Goal: Navigation & Orientation: Find specific page/section

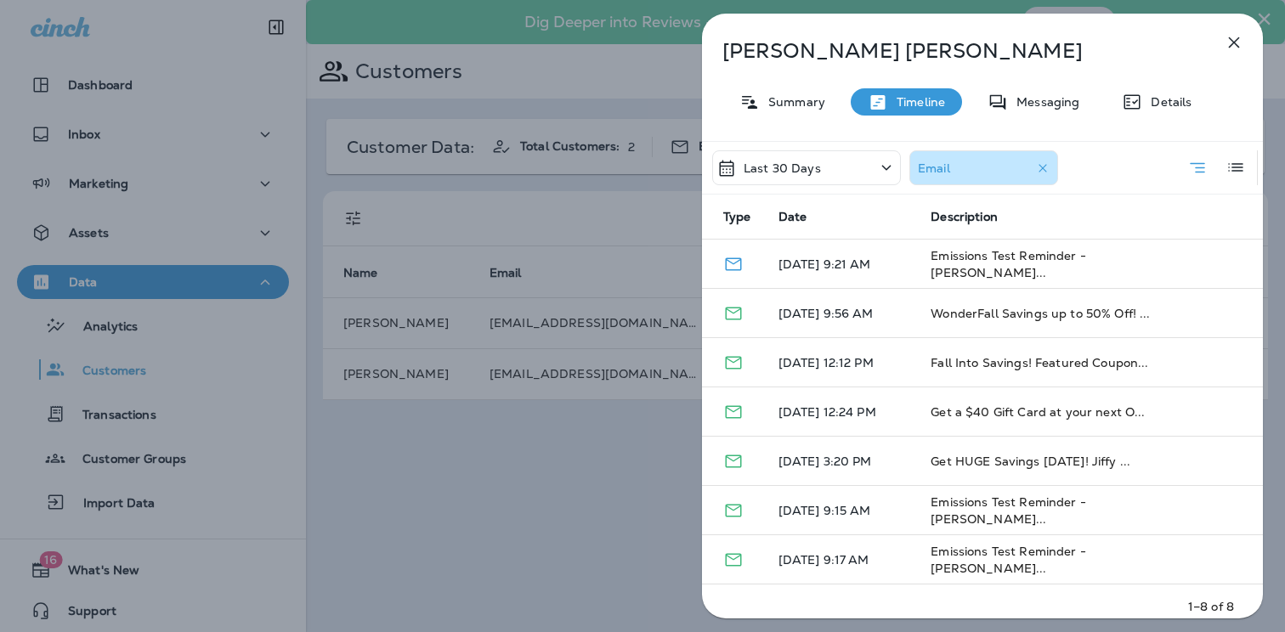
scroll to position [49, 0]
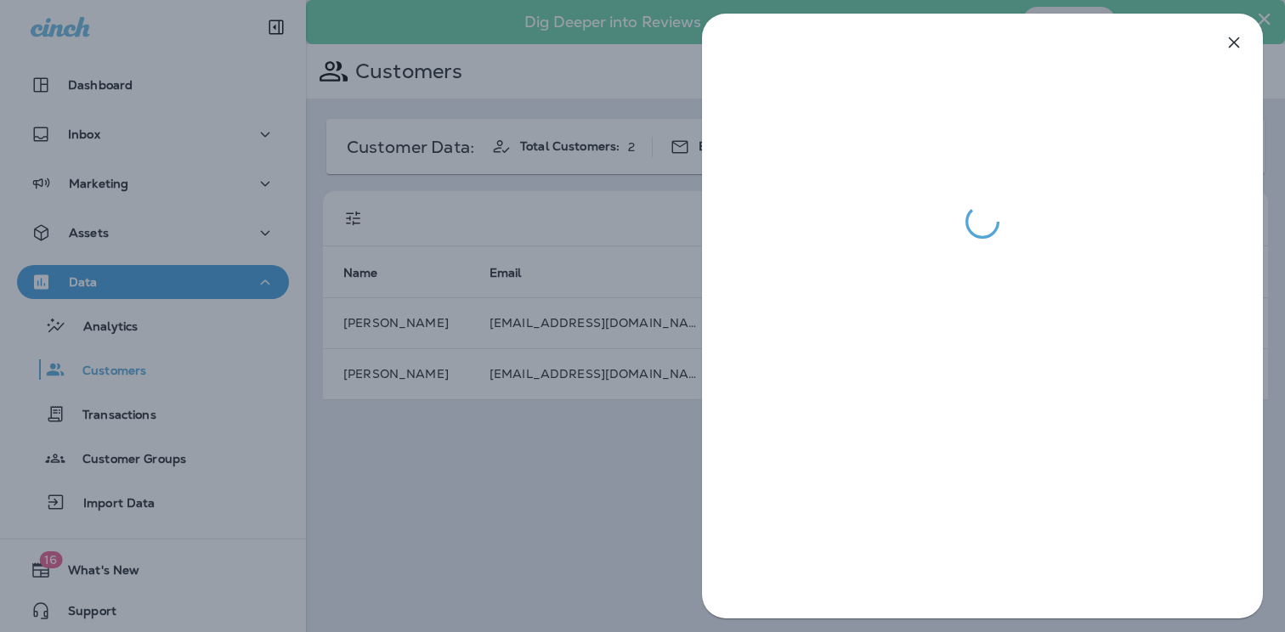
click at [580, 90] on div at bounding box center [642, 316] width 1285 height 632
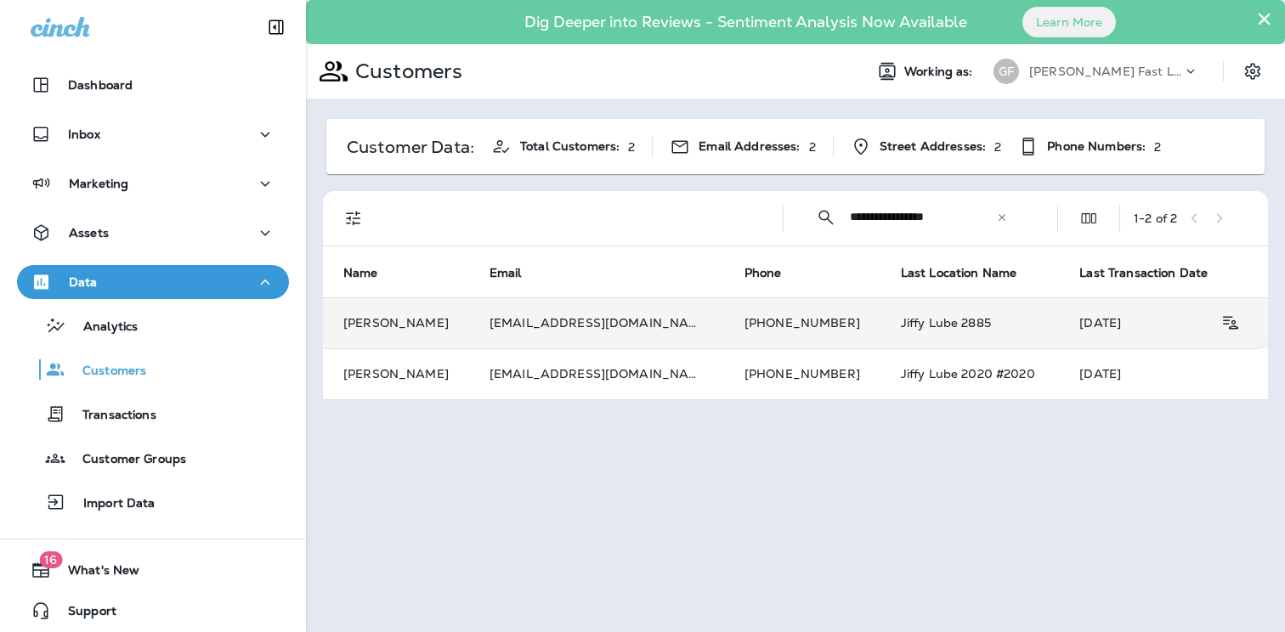
click at [881, 326] on td "Jiffy Lube 2885" at bounding box center [970, 322] width 179 height 51
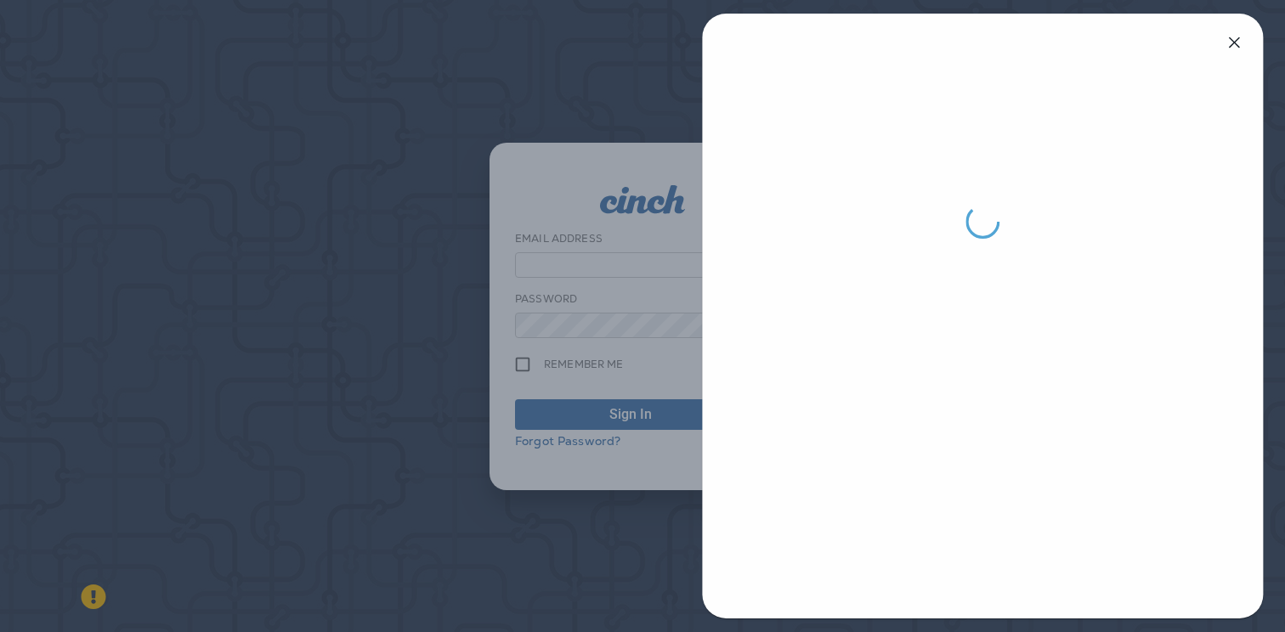
type input "**********"
click at [630, 283] on div at bounding box center [642, 316] width 1285 height 632
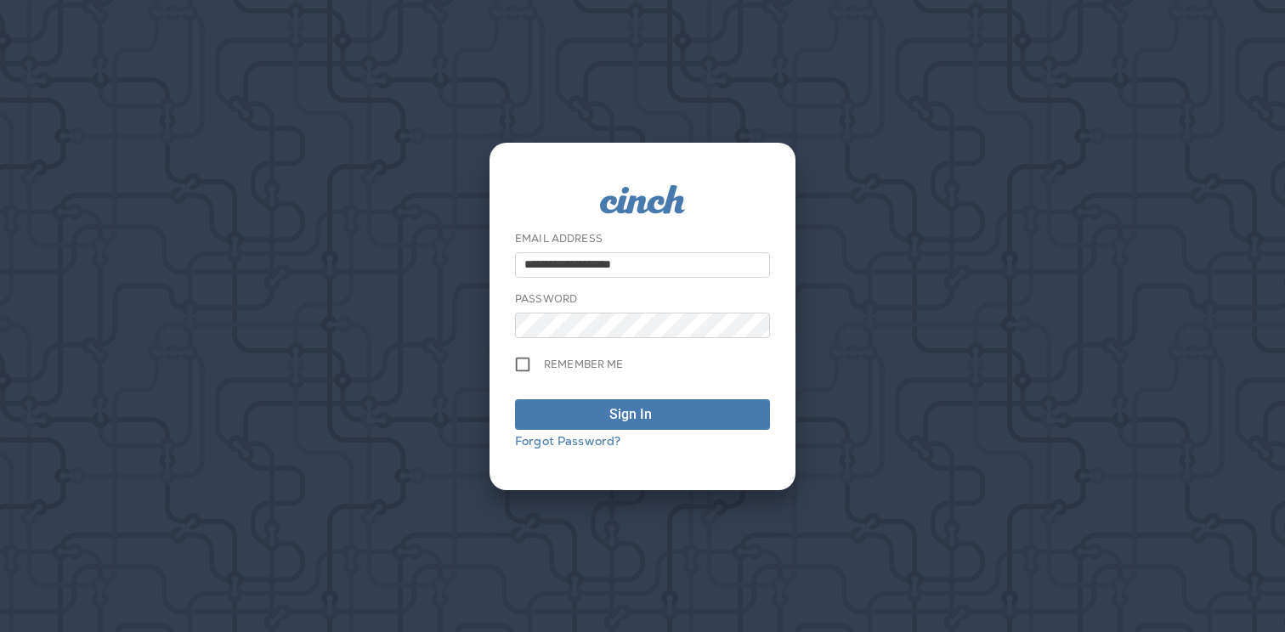
click at [654, 438] on div "Forgot Password?" at bounding box center [642, 441] width 255 height 14
click at [657, 427] on button "Sign In" at bounding box center [642, 414] width 255 height 31
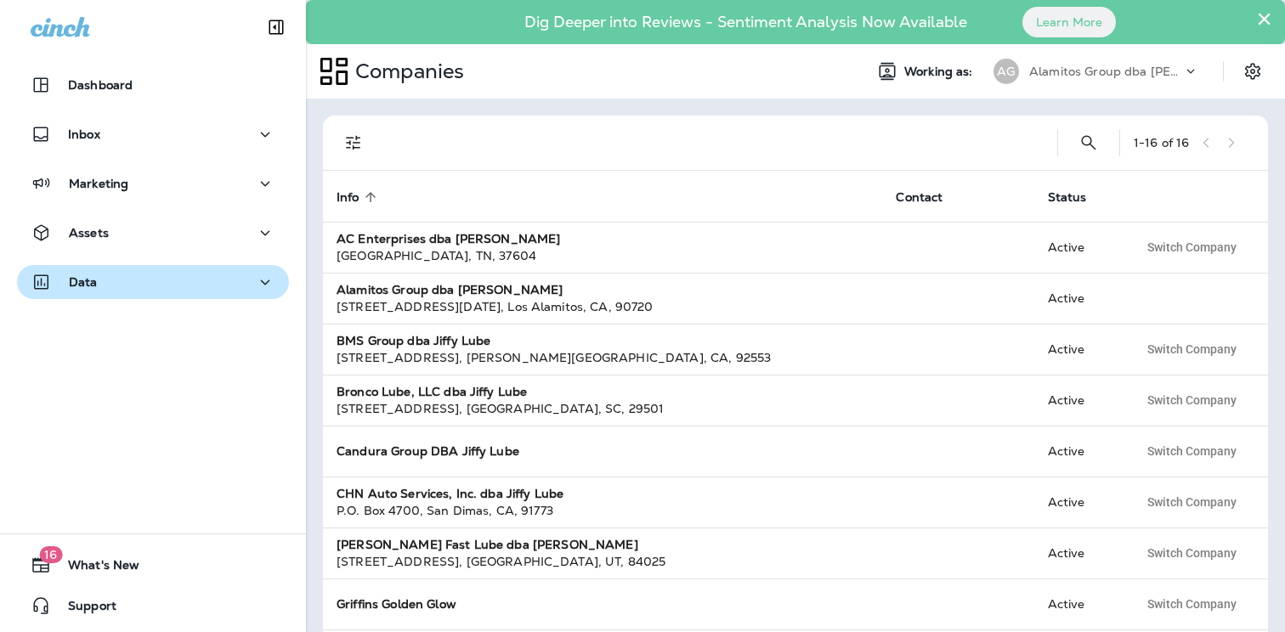
click at [106, 284] on div "Data" at bounding box center [153, 282] width 245 height 21
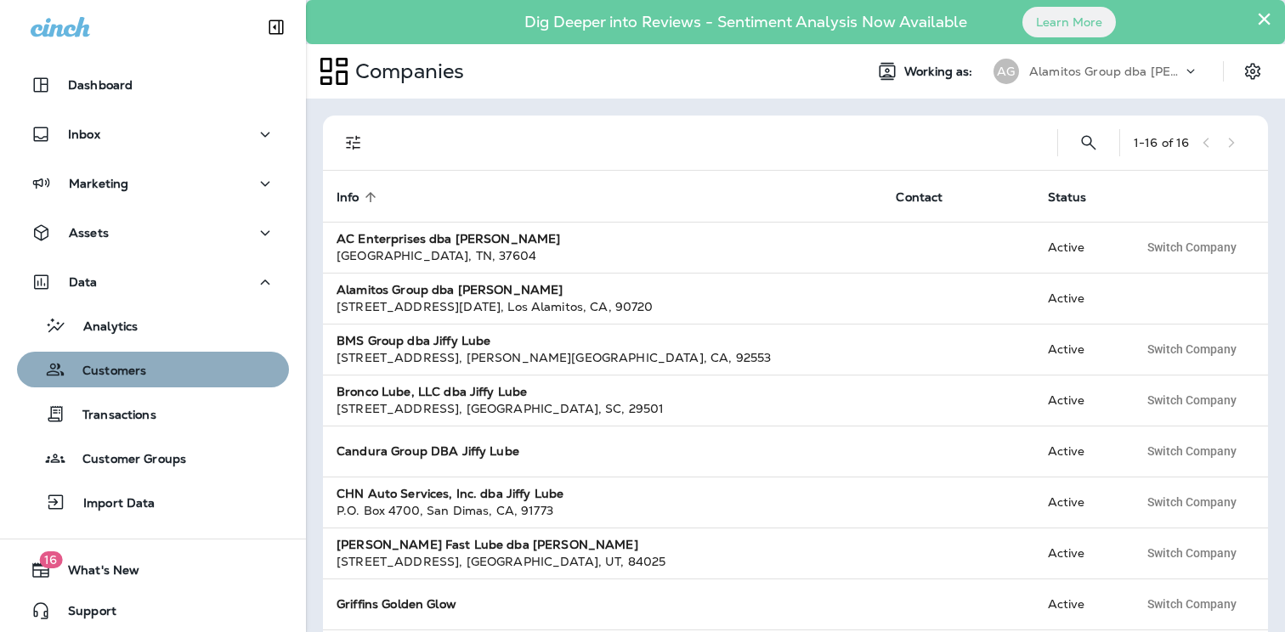
click at [125, 357] on div "Customers" at bounding box center [85, 369] width 122 height 25
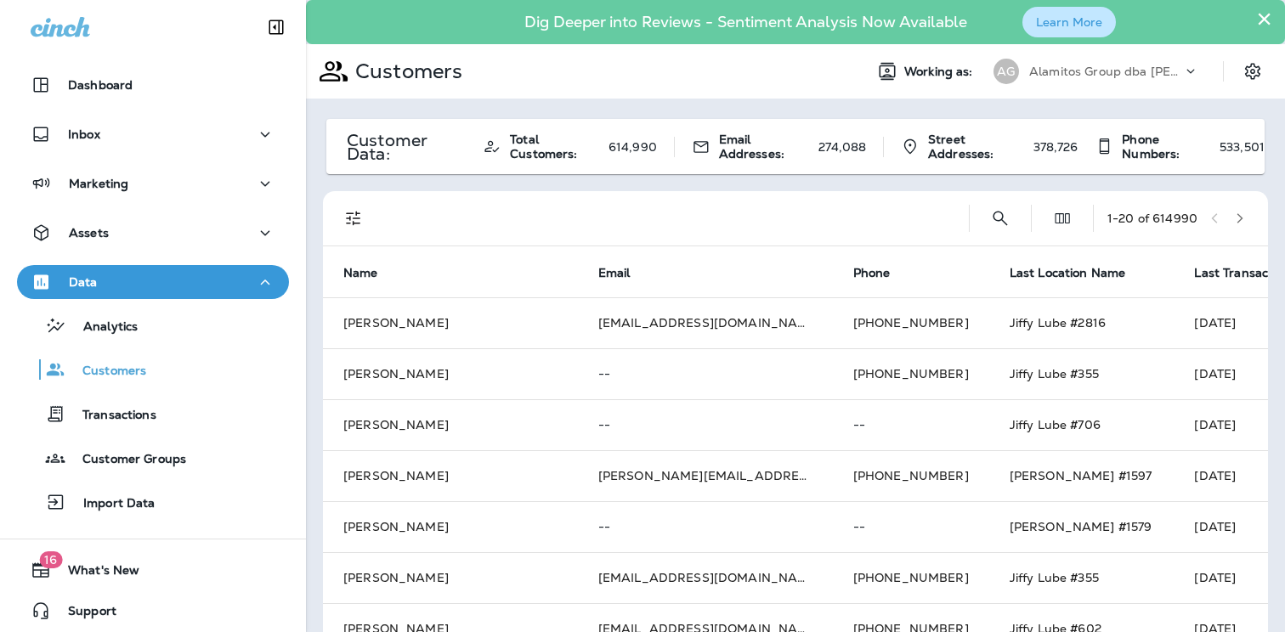
click at [1085, 25] on button "Learn More" at bounding box center [1069, 22] width 93 height 31
